Goal: Information Seeking & Learning: Compare options

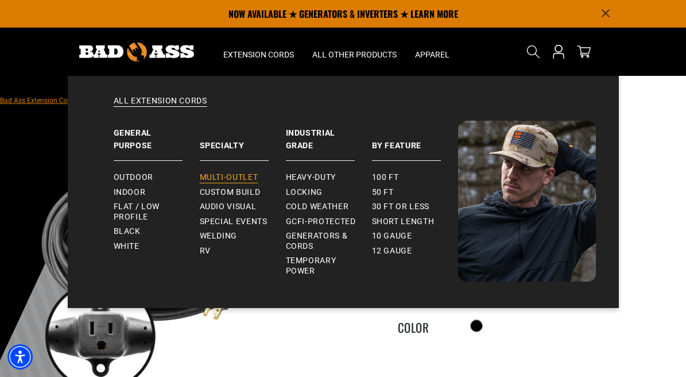
click at [209, 176] on span "Multi-Outlet" at bounding box center [229, 177] width 59 height 10
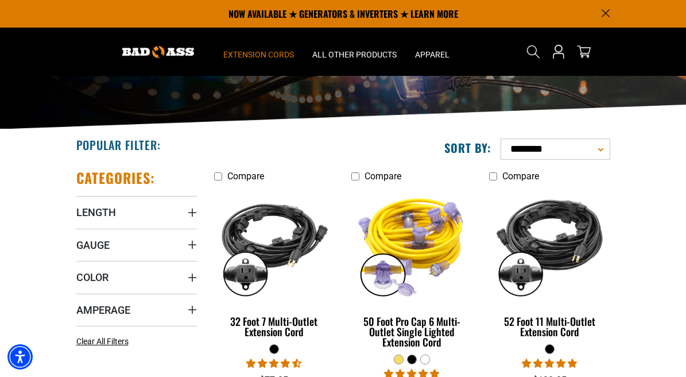
scroll to position [116, 0]
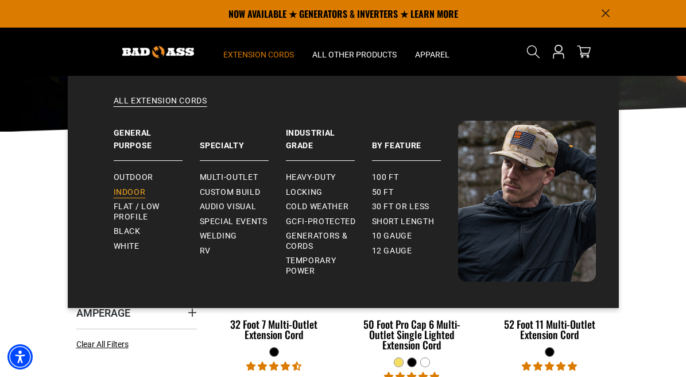
click at [132, 196] on span "Indoor" at bounding box center [130, 192] width 32 height 10
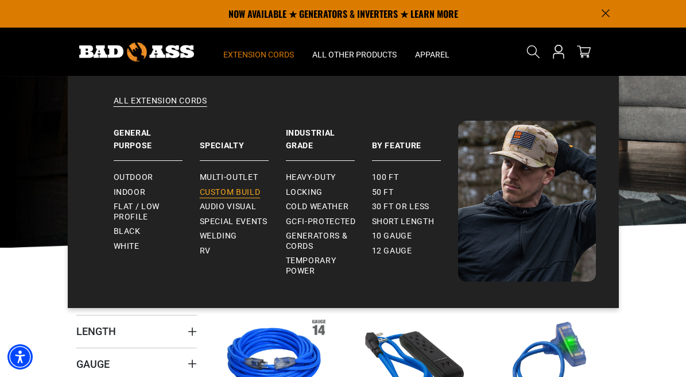
click at [229, 192] on span "Custom Build" at bounding box center [230, 192] width 61 height 10
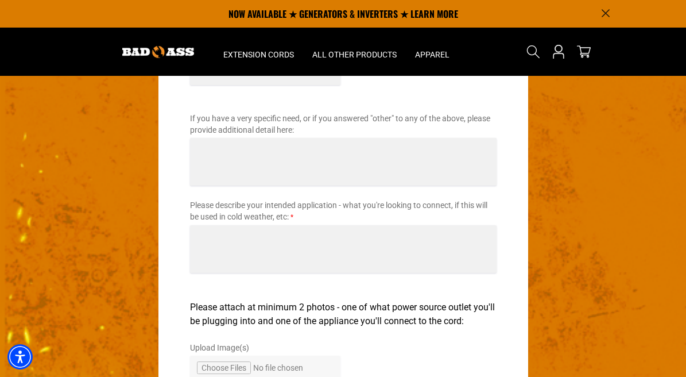
scroll to position [1793, 0]
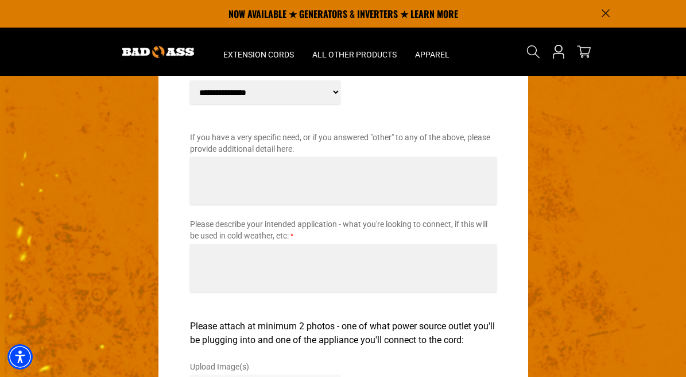
click at [317, 93] on select "**********" at bounding box center [265, 92] width 150 height 24
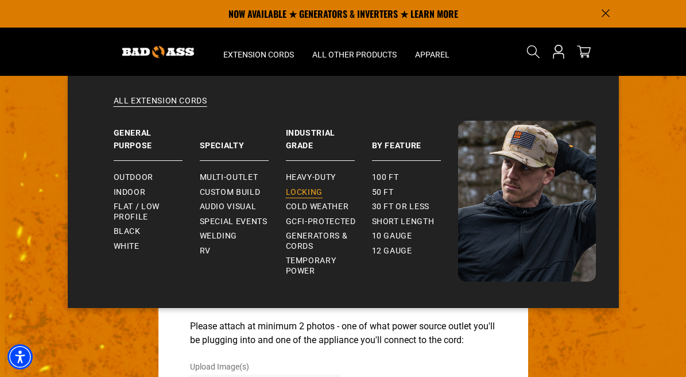
click at [296, 188] on span "Locking" at bounding box center [304, 192] width 37 height 10
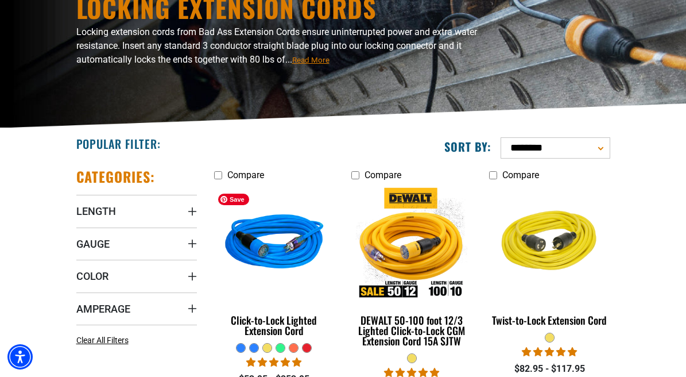
scroll to position [121, 0]
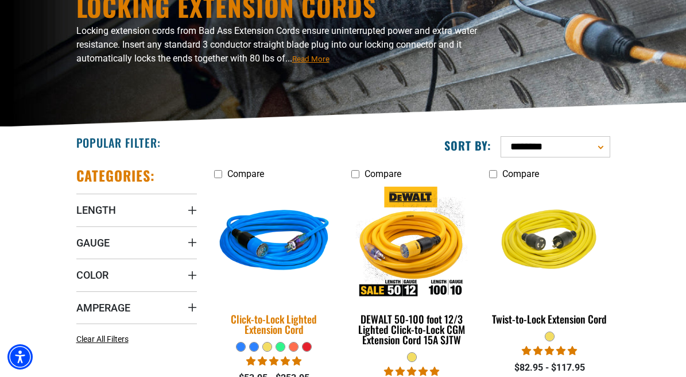
click at [264, 320] on div "Click-to-Lock Lighted Extension Cord" at bounding box center [274, 324] width 121 height 21
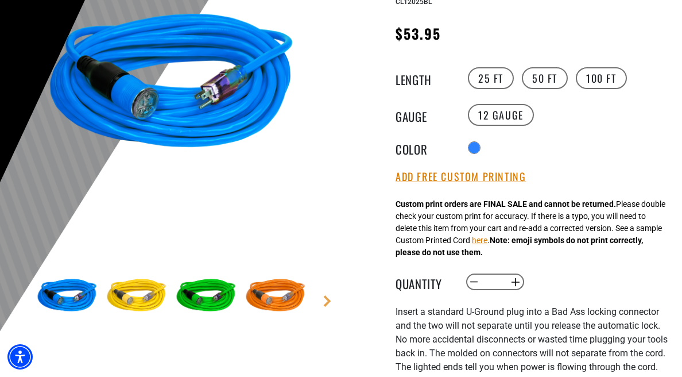
scroll to position [182, 0]
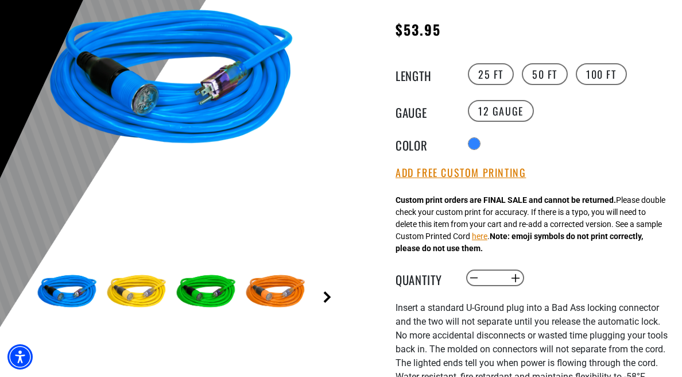
click at [325, 296] on link "Next" at bounding box center [327, 296] width 11 height 11
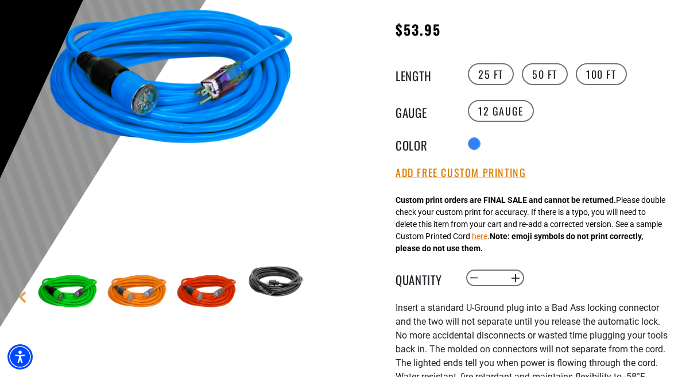
click at [325, 296] on main-product-gallery "1 of 6 Previous Next" at bounding box center [171, 163] width 324 height 443
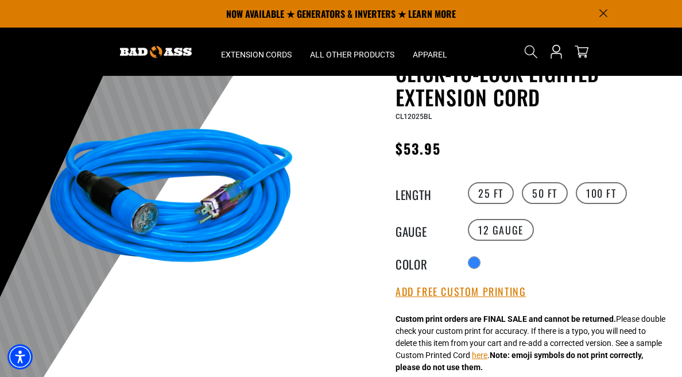
scroll to position [59, 0]
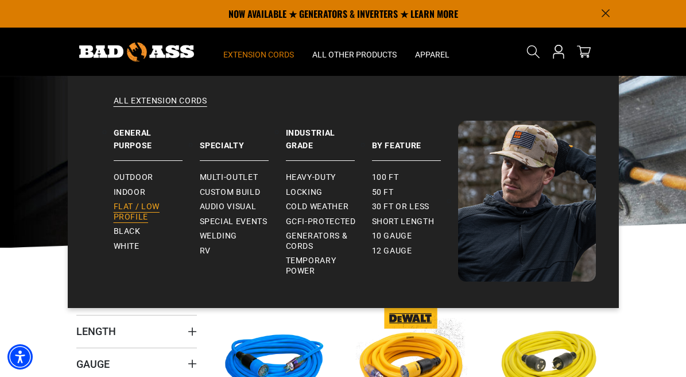
click at [145, 207] on span "Flat / Low Profile" at bounding box center [152, 212] width 77 height 20
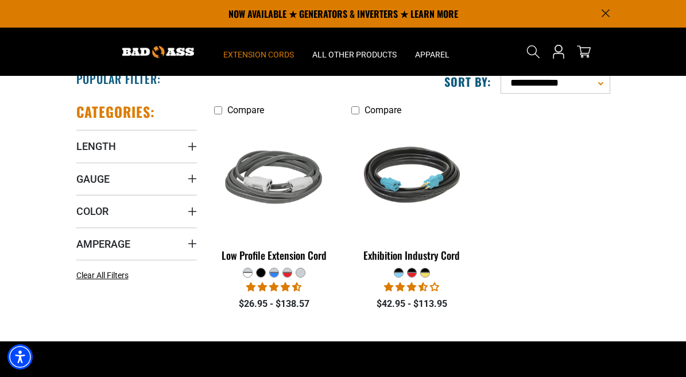
scroll to position [184, 0]
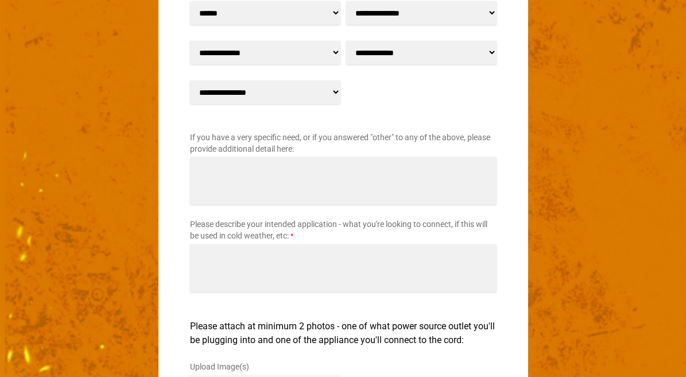
scroll to position [1793, 0]
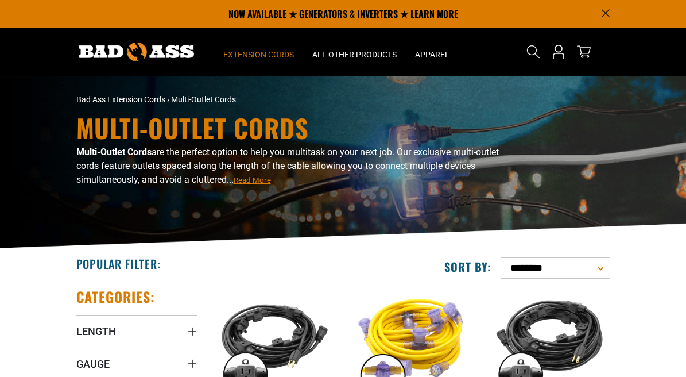
scroll to position [116, 0]
